Goal: Task Accomplishment & Management: Use online tool/utility

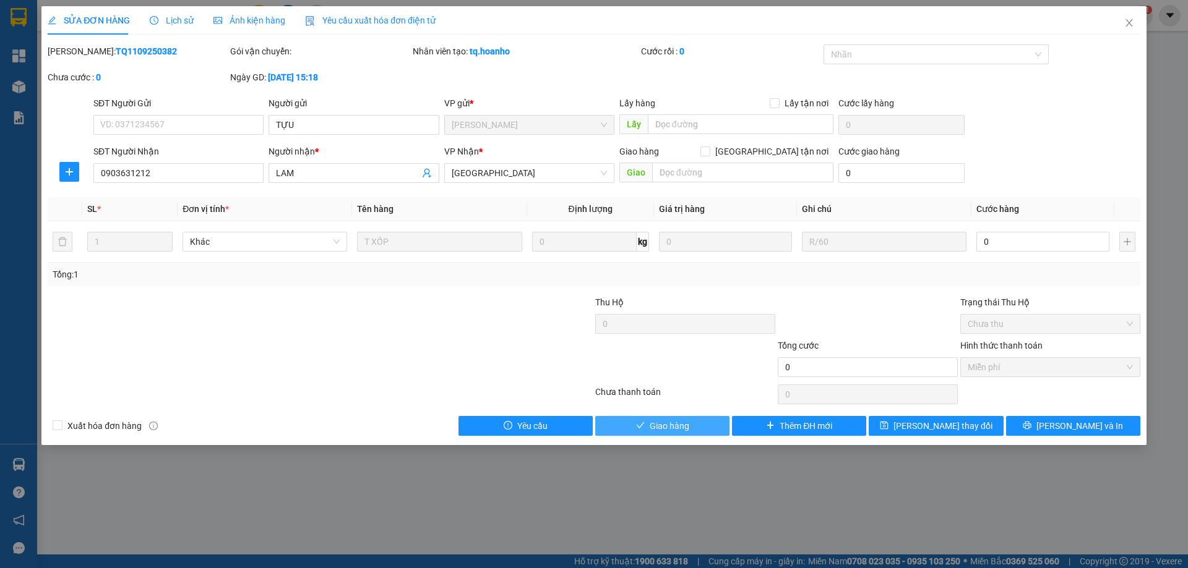
click at [678, 421] on span "Giao hàng" at bounding box center [669, 426] width 40 height 14
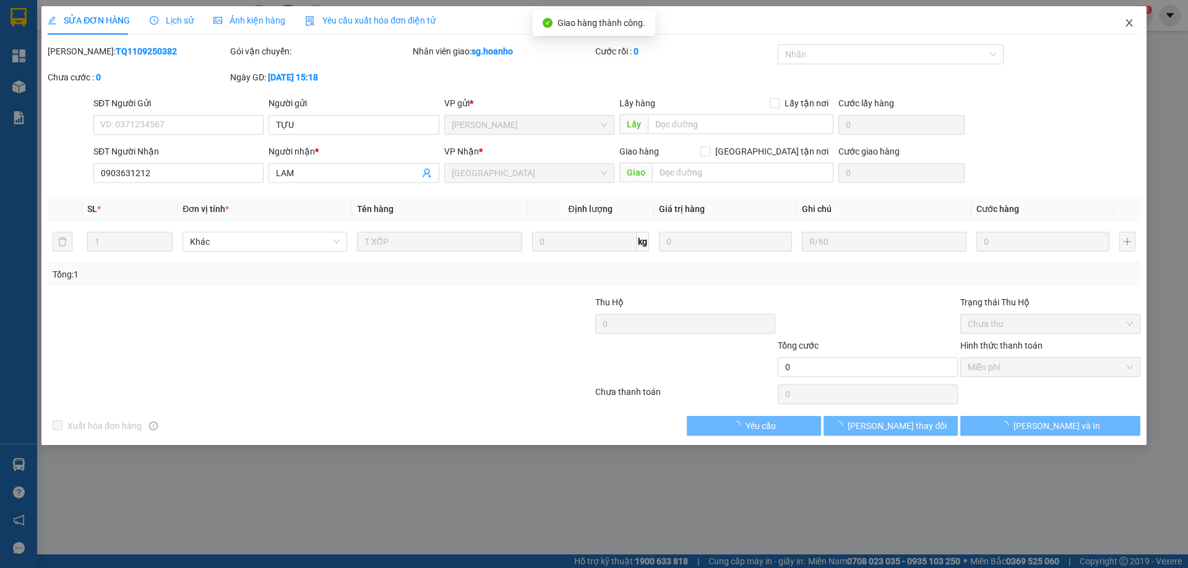
drag, startPoint x: 1130, startPoint y: 21, endPoint x: 322, endPoint y: 26, distance: 808.4
click at [1124, 22] on icon "close" at bounding box center [1129, 23] width 10 height 10
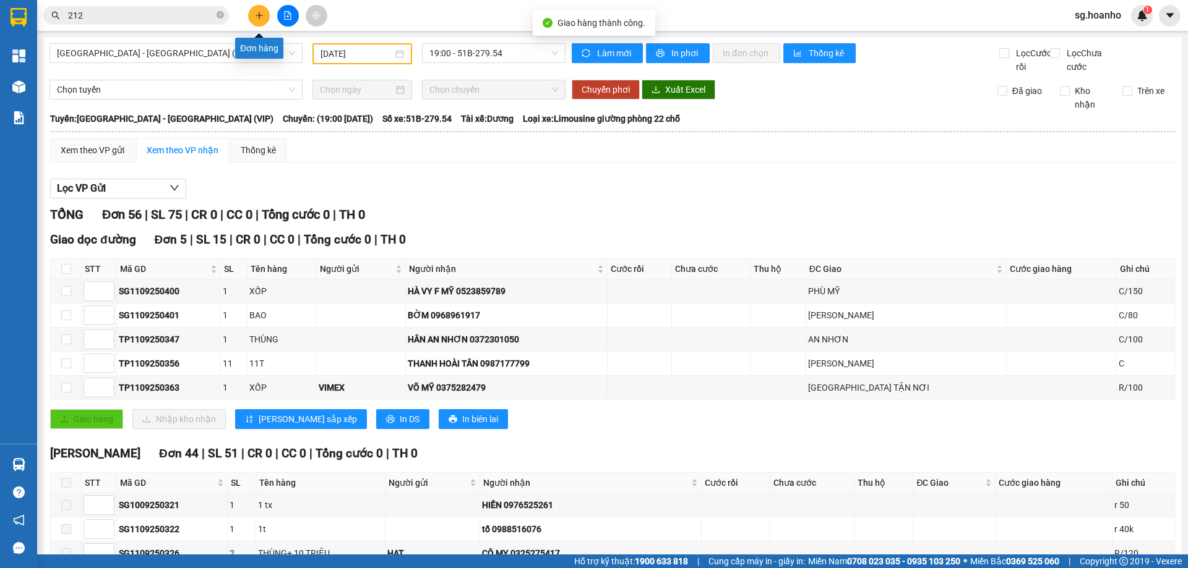
click at [259, 16] on icon "plus" at bounding box center [259, 15] width 1 height 7
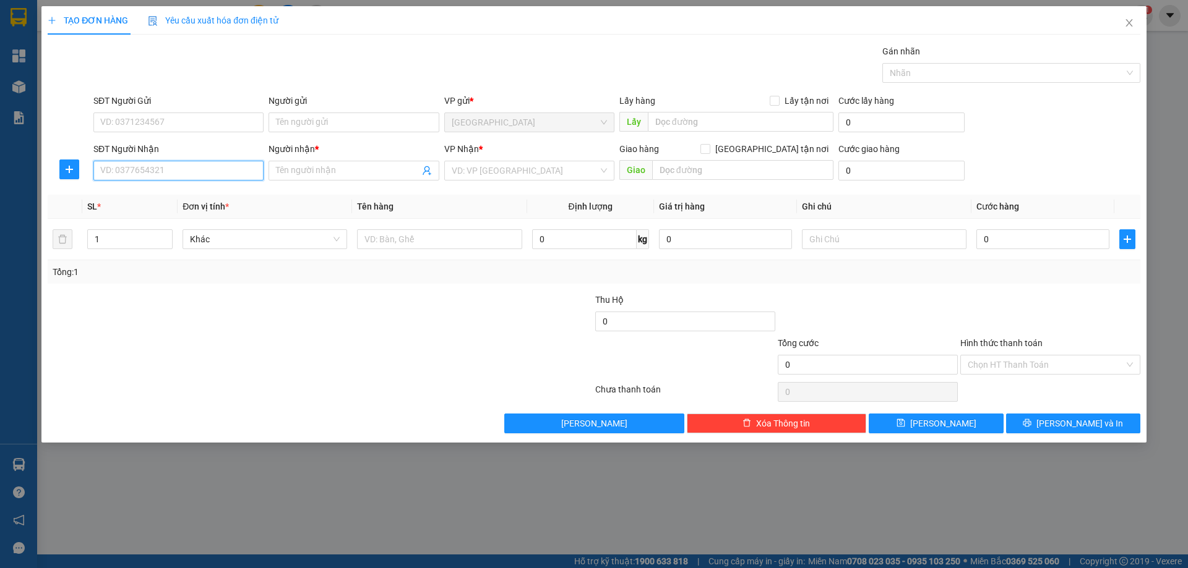
drag, startPoint x: 184, startPoint y: 171, endPoint x: 189, endPoint y: 165, distance: 7.9
click at [189, 165] on input "SĐT Người Nhận" at bounding box center [178, 171] width 170 height 20
click at [184, 194] on div "0399281244 - KIỆU" at bounding box center [178, 196] width 155 height 14
type input "0399281244"
type input "KIỆU"
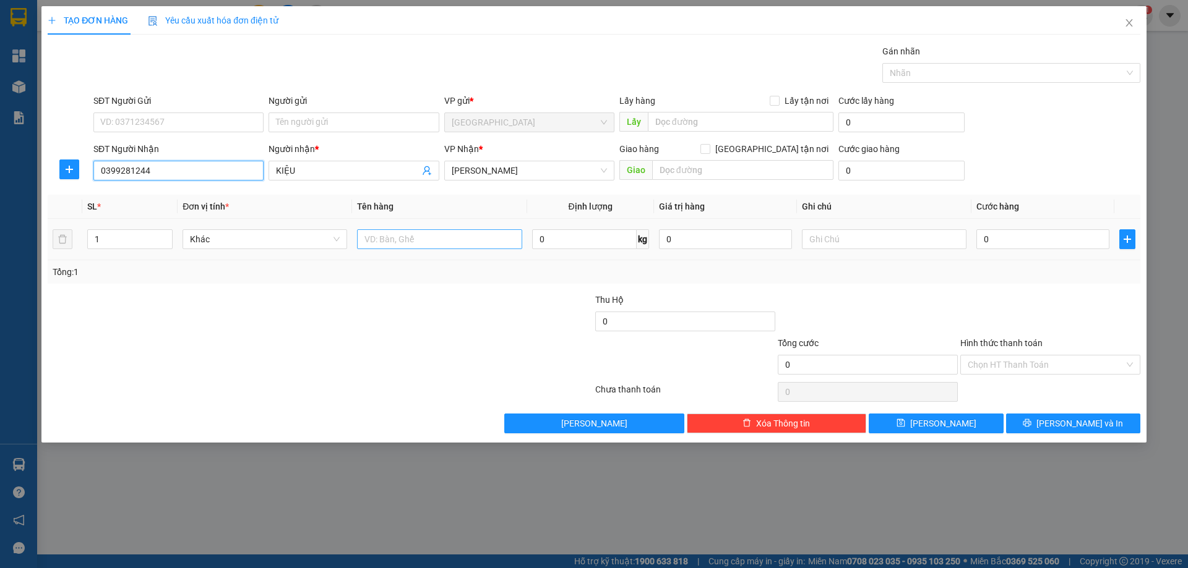
type input "0399281244"
click at [435, 245] on input "text" at bounding box center [439, 239] width 165 height 20
type input "1T"
click at [858, 240] on input "text" at bounding box center [884, 239] width 165 height 20
type input "R 70K"
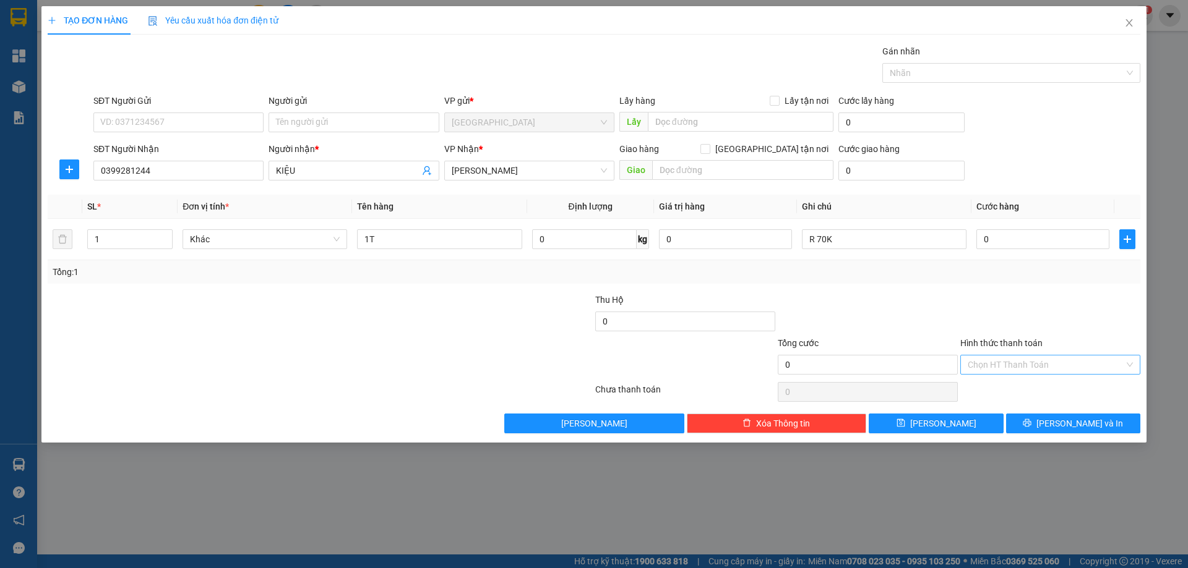
click at [1021, 367] on input "Hình thức thanh toán" at bounding box center [1045, 365] width 156 height 19
click at [1004, 405] on div "Miễn phí" at bounding box center [1049, 410] width 165 height 14
click at [1028, 424] on button "[PERSON_NAME] và In" at bounding box center [1073, 424] width 134 height 20
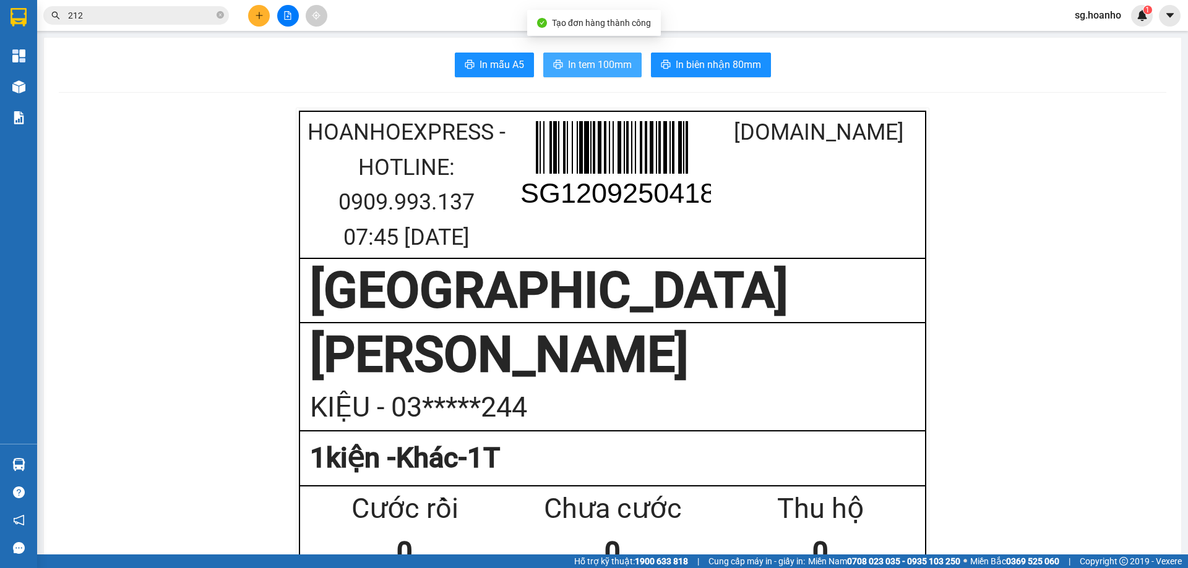
click at [608, 71] on span "In tem 100mm" at bounding box center [600, 64] width 64 height 15
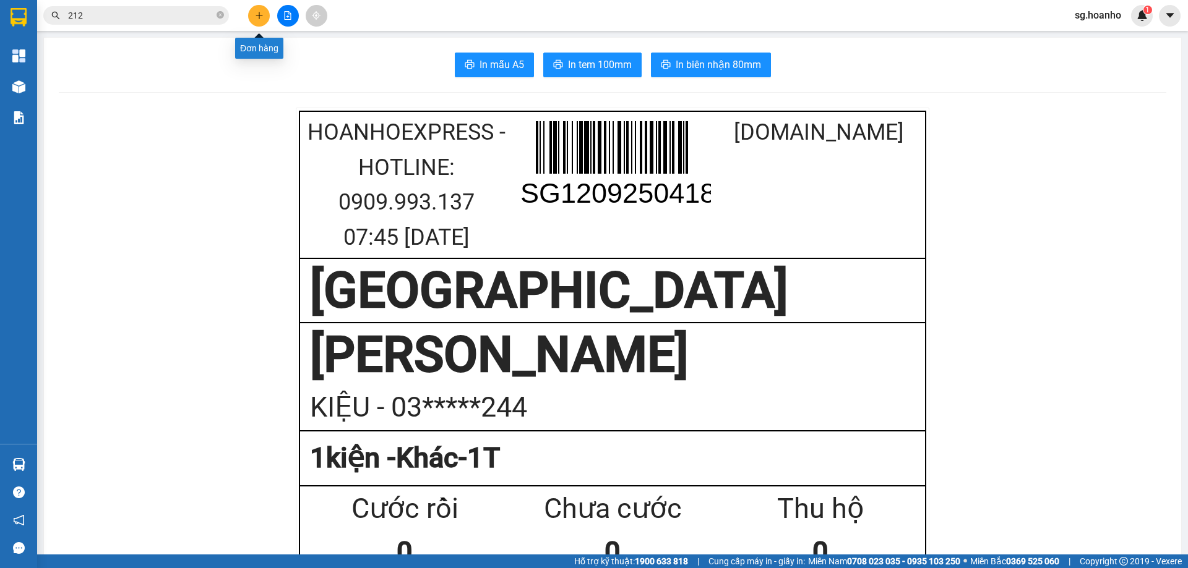
click at [259, 12] on icon "plus" at bounding box center [259, 15] width 9 height 9
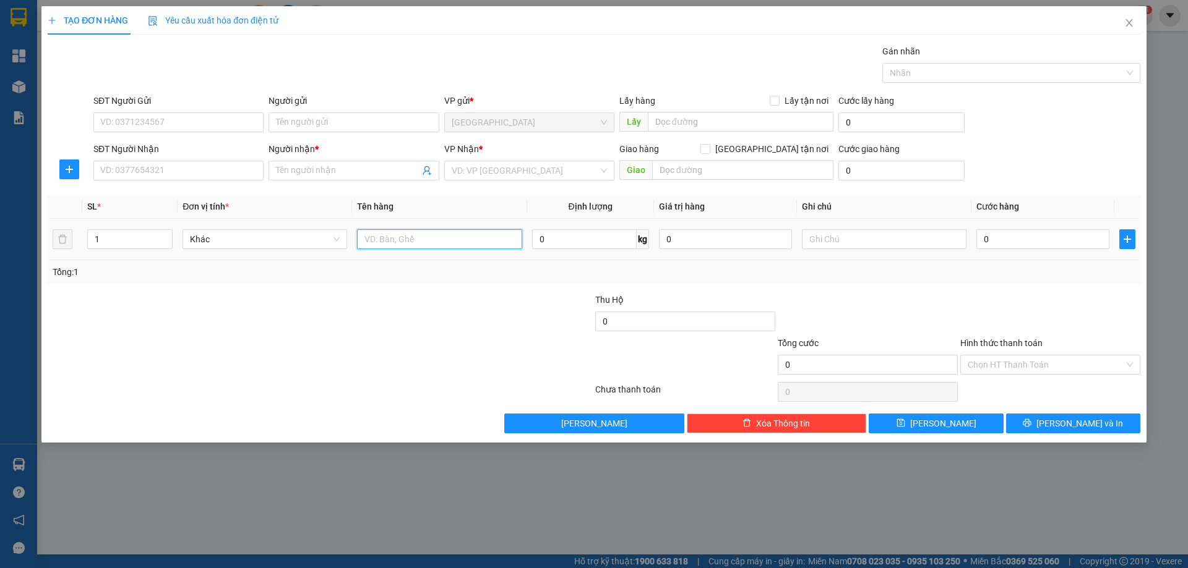
click at [392, 248] on input "text" at bounding box center [439, 239] width 165 height 20
click at [201, 179] on input "SĐT Người Nhận" at bounding box center [178, 171] width 170 height 20
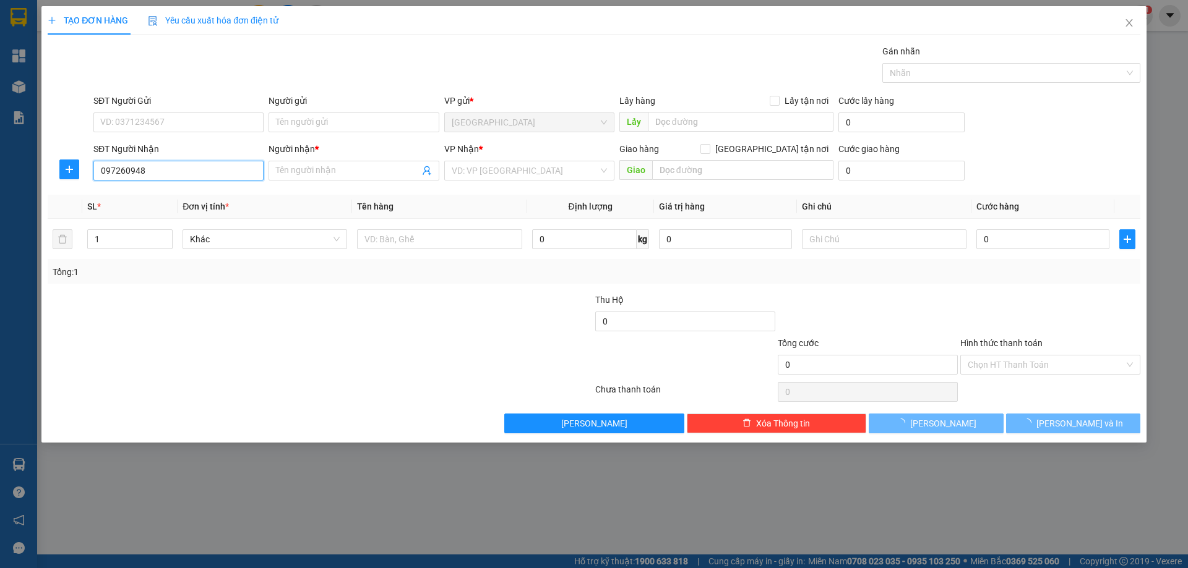
type input "0972609481"
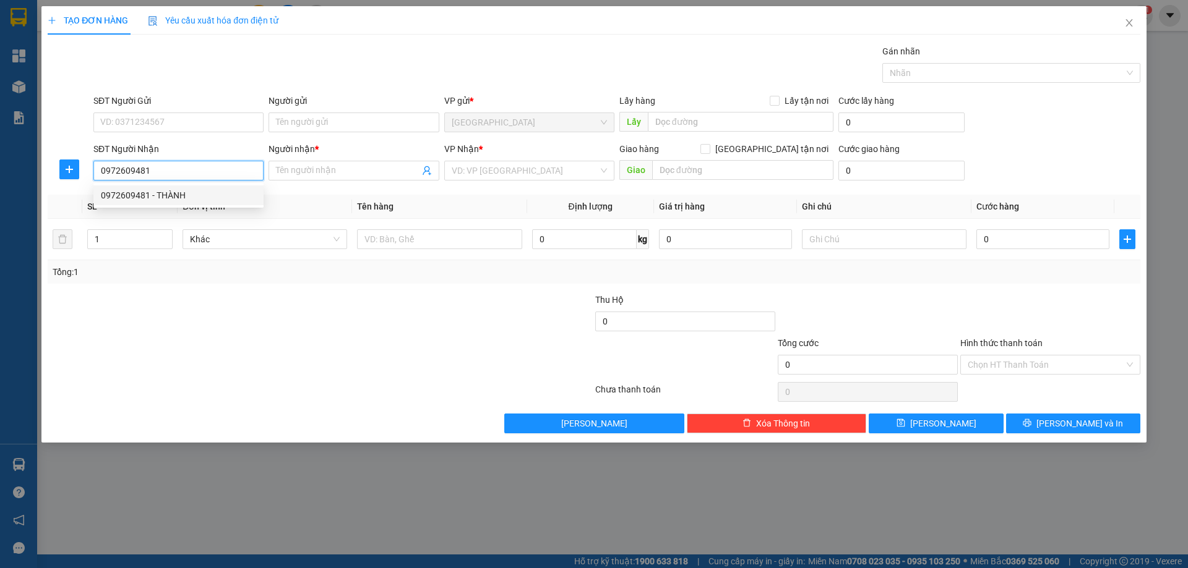
click at [202, 197] on div "0972609481 - THÀNH" at bounding box center [178, 196] width 155 height 14
type input "THÀNH"
type input "0972609481"
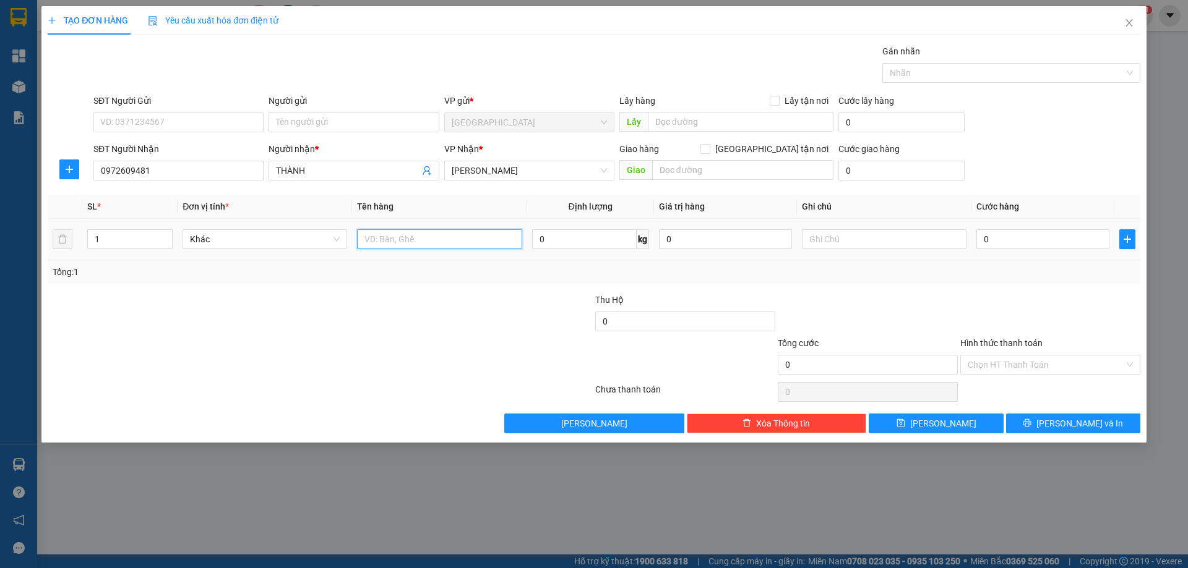
click at [389, 242] on input "text" at bounding box center [439, 239] width 165 height 20
type input "BÌ THƯ"
click at [863, 237] on input "text" at bounding box center [884, 239] width 165 height 20
type input "R 30K"
click at [988, 373] on input "Hình thức thanh toán" at bounding box center [1045, 365] width 156 height 19
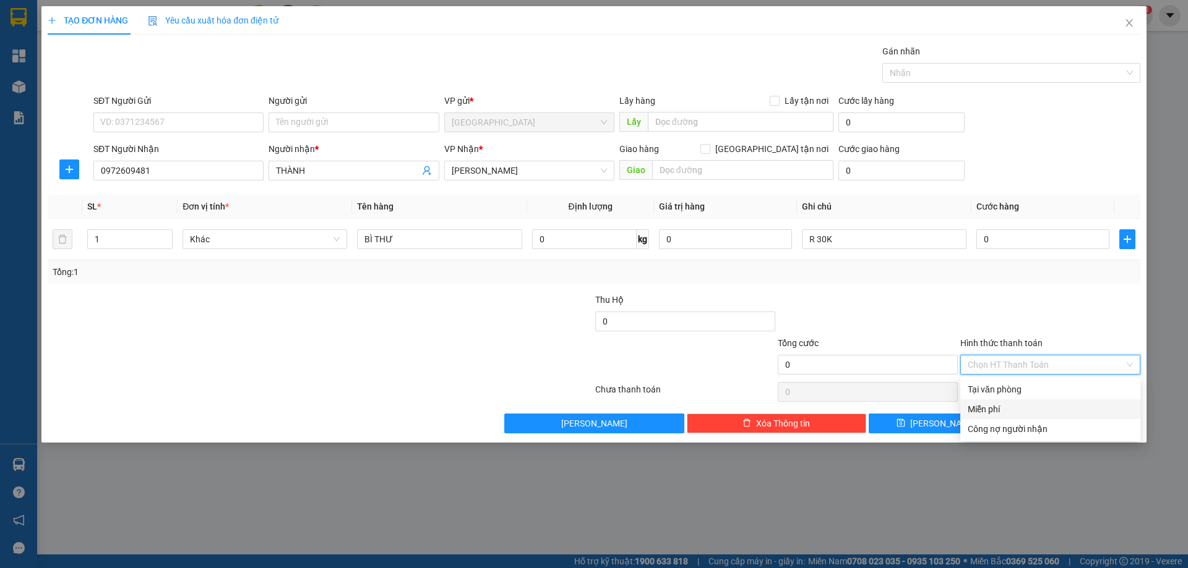
click at [993, 410] on div "Miễn phí" at bounding box center [1049, 410] width 165 height 14
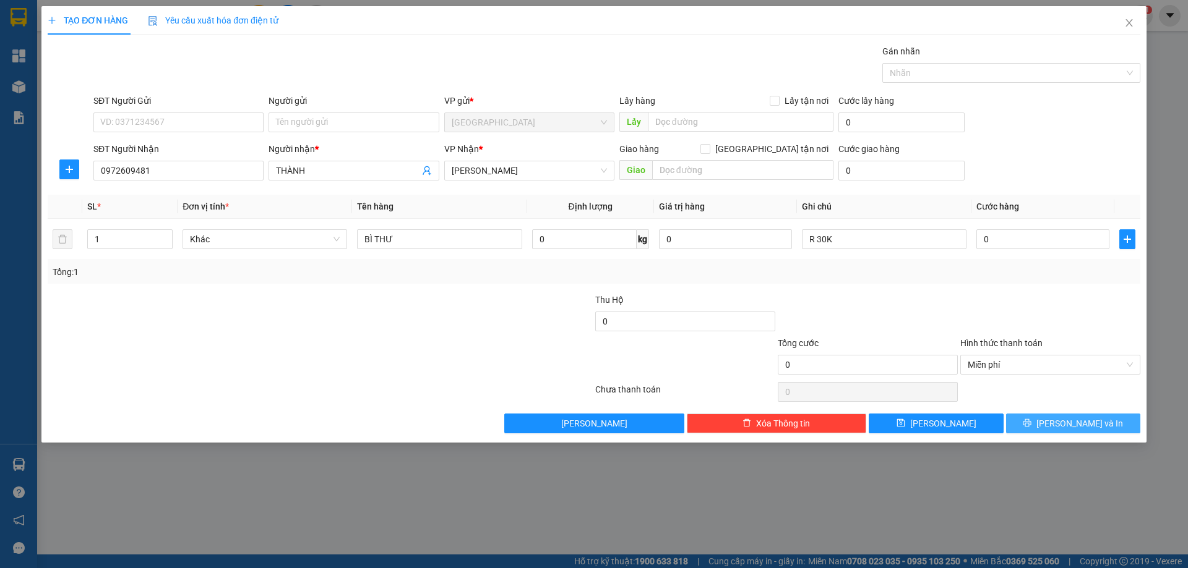
click at [1031, 425] on icon "printer" at bounding box center [1026, 423] width 9 height 9
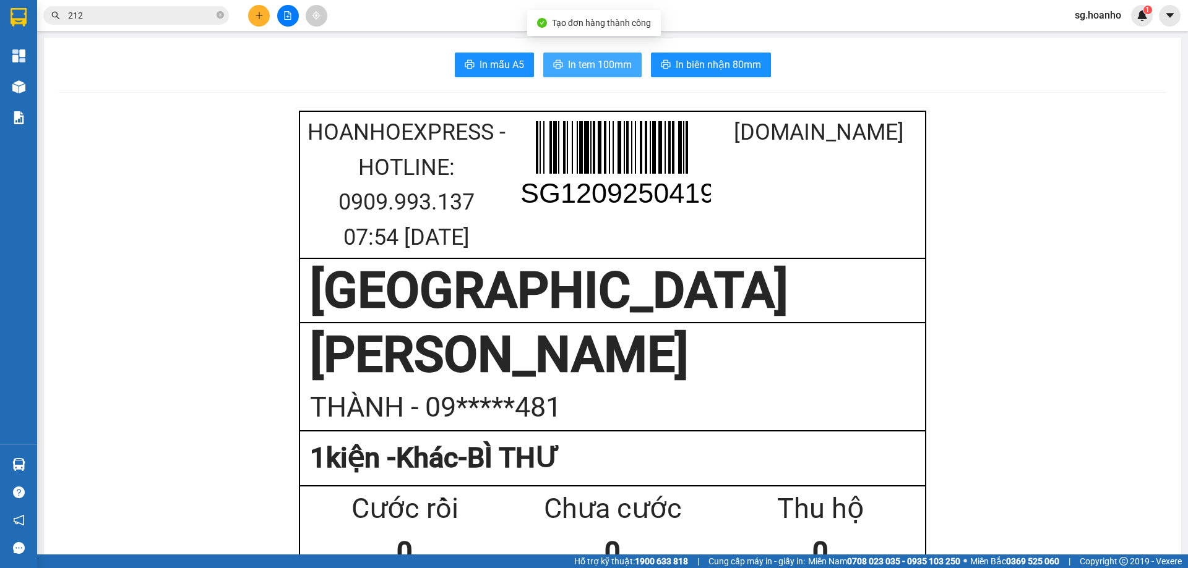
click at [597, 73] on button "In tem 100mm" at bounding box center [592, 65] width 98 height 25
